Goal: Transaction & Acquisition: Purchase product/service

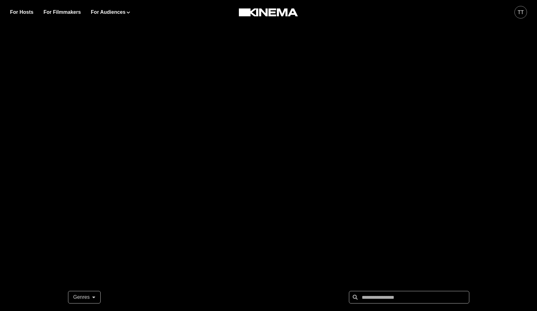
click at [517, 13] on div "tt" at bounding box center [520, 12] width 13 height 13
click at [239, 79] on div at bounding box center [268, 125] width 537 height 251
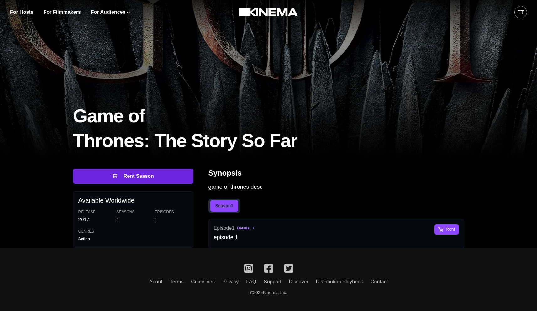
scroll to position [48, 0]
click at [141, 174] on button "Rent Season" at bounding box center [133, 176] width 120 height 15
select select "**********"
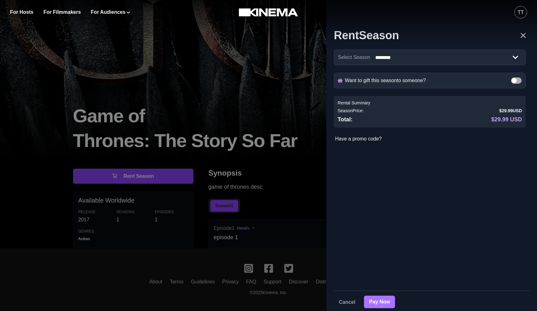
click at [373, 303] on button "Pay Now" at bounding box center [379, 302] width 31 height 13
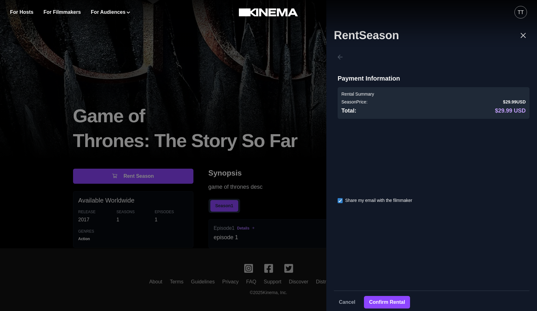
click at [341, 204] on div "Share my email with the filmmaker" at bounding box center [434, 201] width 192 height 8
click at [339, 201] on polyline at bounding box center [340, 200] width 3 height 3
click at [380, 304] on button "Confirm Rental" at bounding box center [387, 302] width 46 height 13
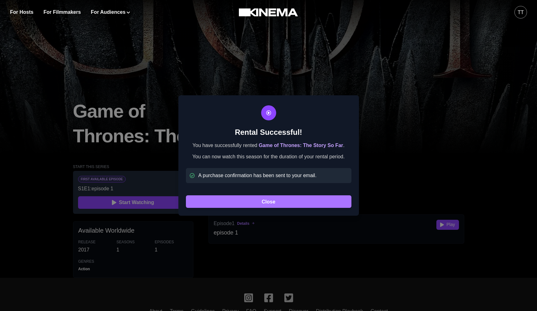
click at [268, 207] on button "Close" at bounding box center [268, 201] width 165 height 13
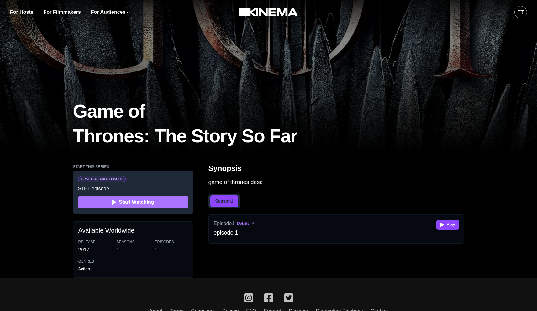
click at [146, 202] on button "Start Watching" at bounding box center [133, 202] width 110 height 13
click at [128, 202] on button "Start Watching" at bounding box center [133, 202] width 110 height 13
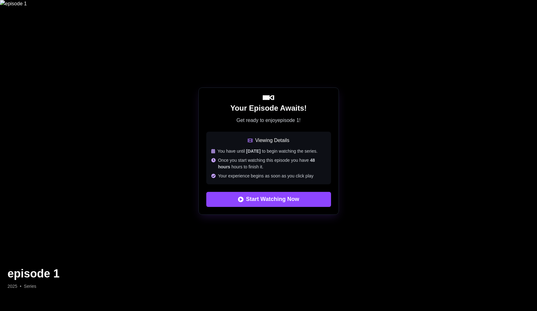
click at [444, 223] on div "Your Episode Awaits! Get ready to enjoy episode 1 ! Viewing Details You have un…" at bounding box center [268, 151] width 537 height 302
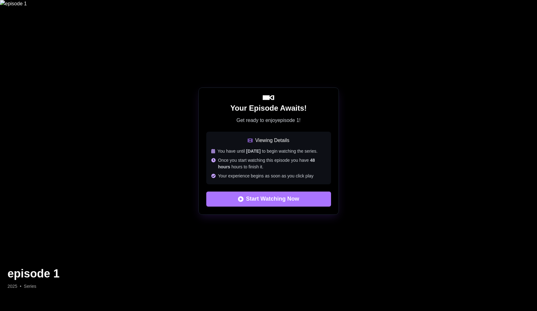
click at [273, 205] on button "Start Watching Now" at bounding box center [268, 199] width 125 height 15
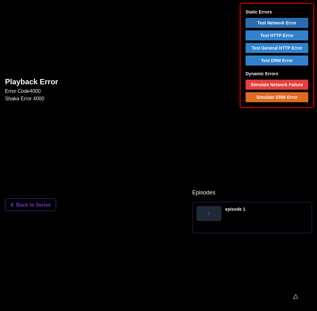
click at [292, 24] on button "Test Network Error" at bounding box center [277, 23] width 63 height 10
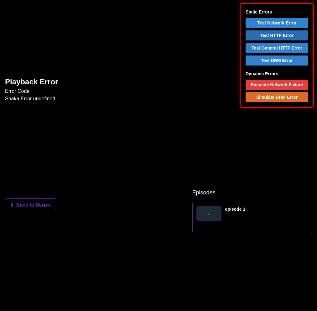
click at [280, 38] on button "Test HTTP Error" at bounding box center [277, 35] width 63 height 10
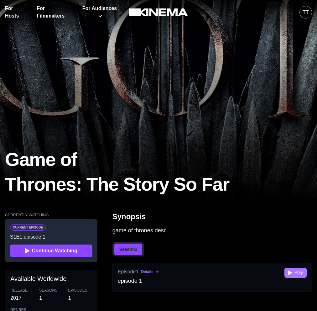
click at [295, 273] on button "Play" at bounding box center [296, 273] width 22 height 10
click at [301, 4] on button "tt" at bounding box center [306, 12] width 13 height 24
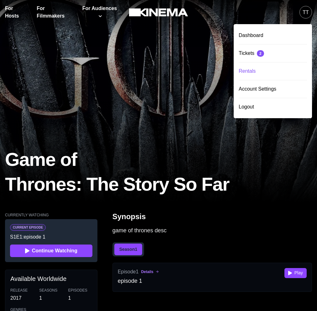
click at [253, 73] on div "Rentals" at bounding box center [273, 71] width 68 height 18
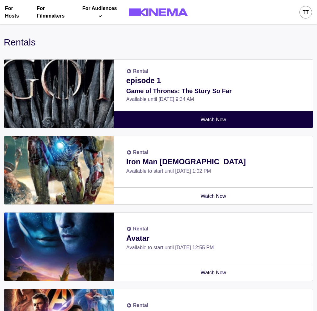
click at [200, 121] on link "Watch Now" at bounding box center [214, 119] width 192 height 17
